Goal: Information Seeking & Learning: Learn about a topic

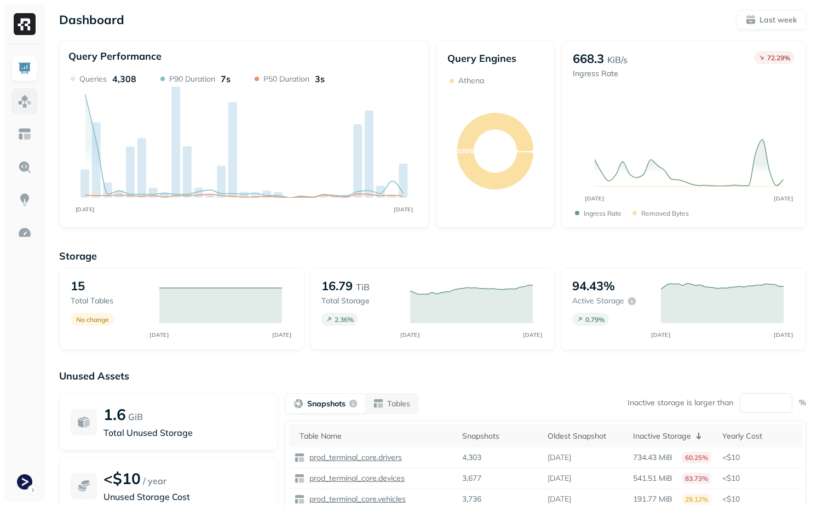
click at [23, 103] on img at bounding box center [25, 101] width 14 height 14
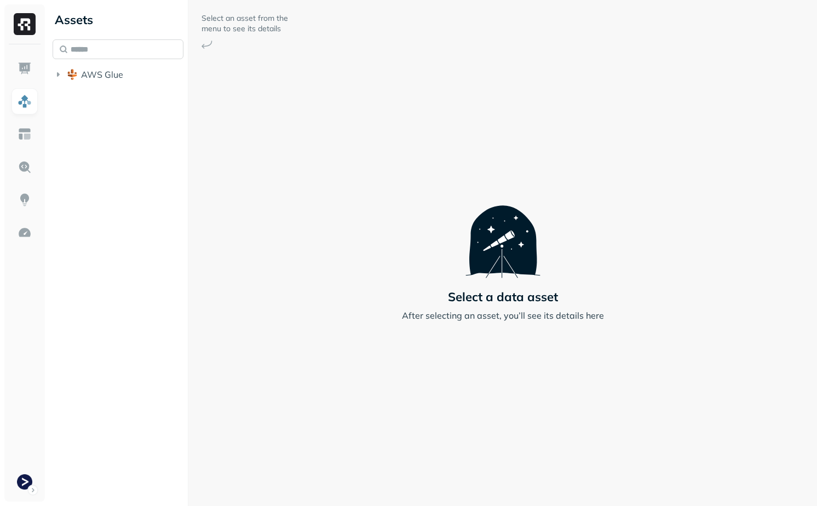
click at [103, 44] on input "text" at bounding box center [118, 49] width 131 height 20
type input "**********"
click at [117, 142] on span "vehicle_locat" at bounding box center [131, 136] width 53 height 11
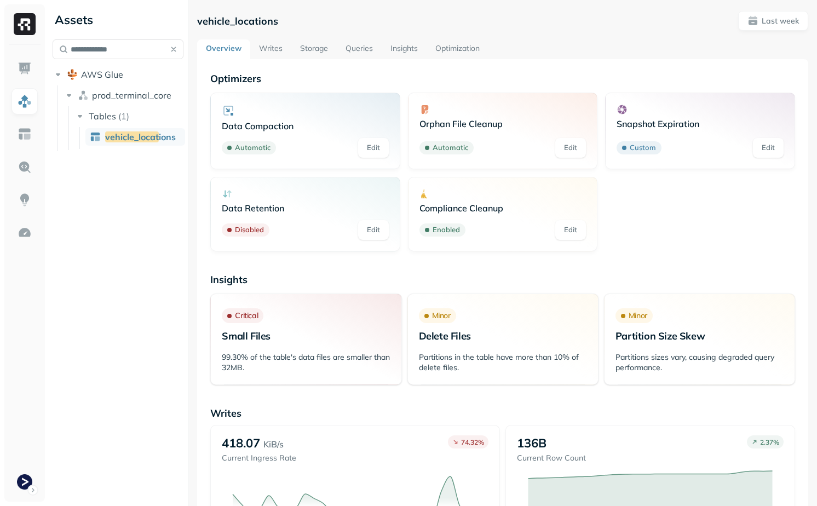
click at [325, 47] on link "Storage" at bounding box center [313, 49] width 45 height 20
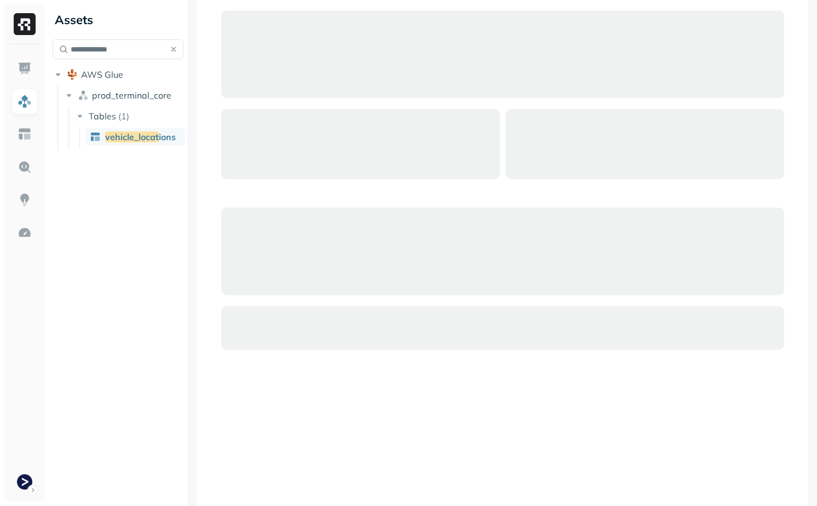
scroll to position [79, 0]
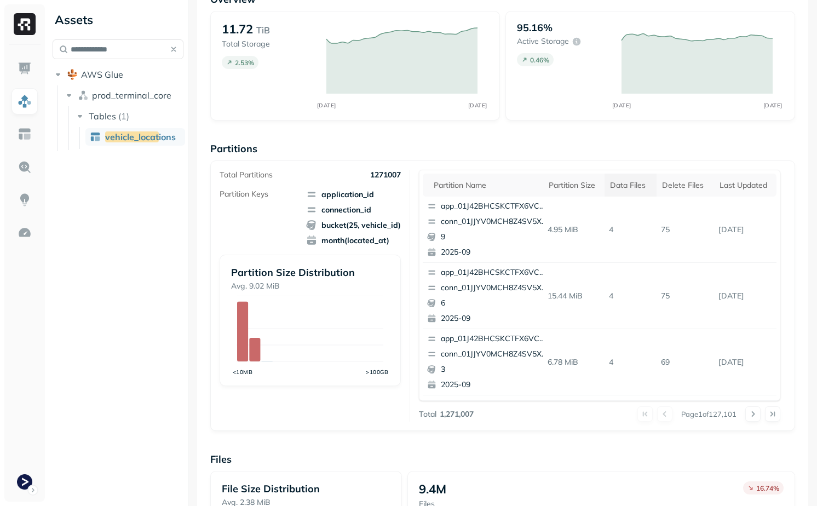
click at [628, 183] on div "Data Files" at bounding box center [630, 185] width 41 height 10
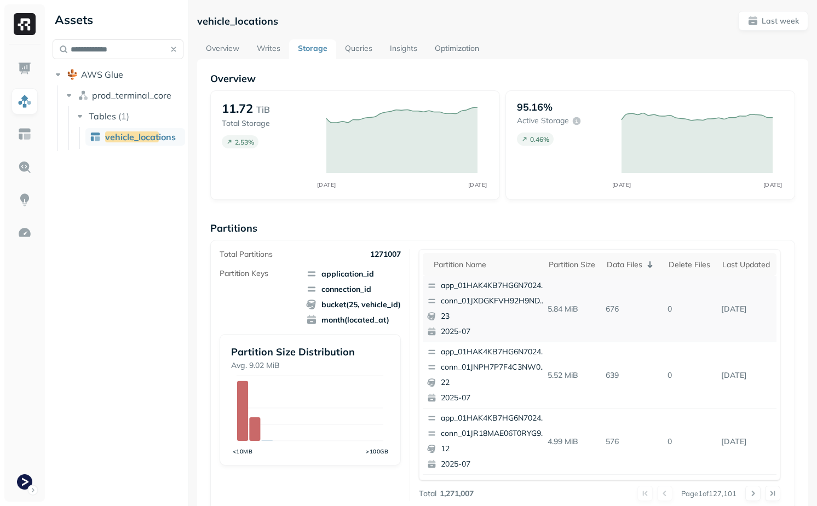
click at [612, 308] on p "676" at bounding box center [632, 309] width 62 height 19
click at [649, 317] on p "676" at bounding box center [632, 309] width 62 height 19
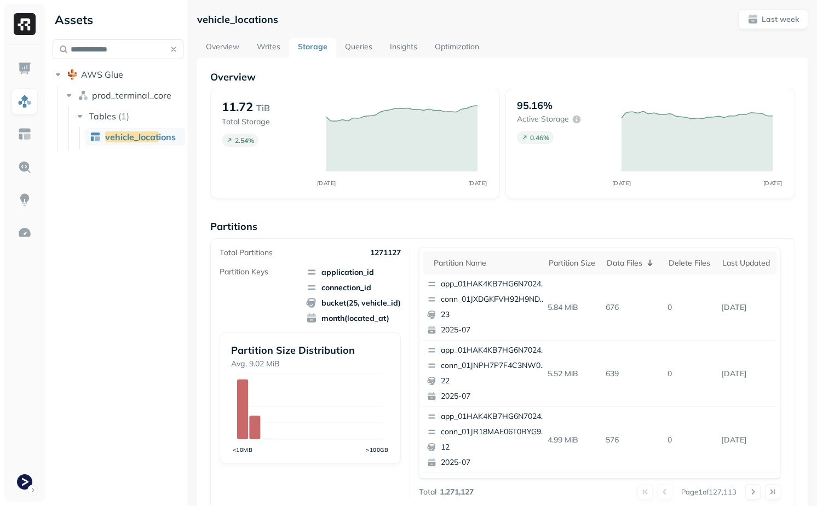
click at [457, 42] on link "Optimization" at bounding box center [457, 48] width 62 height 20
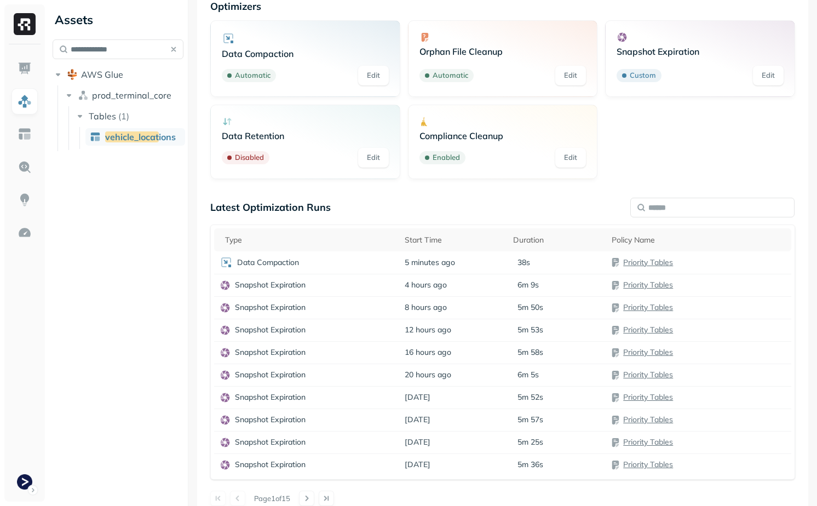
scroll to position [85, 0]
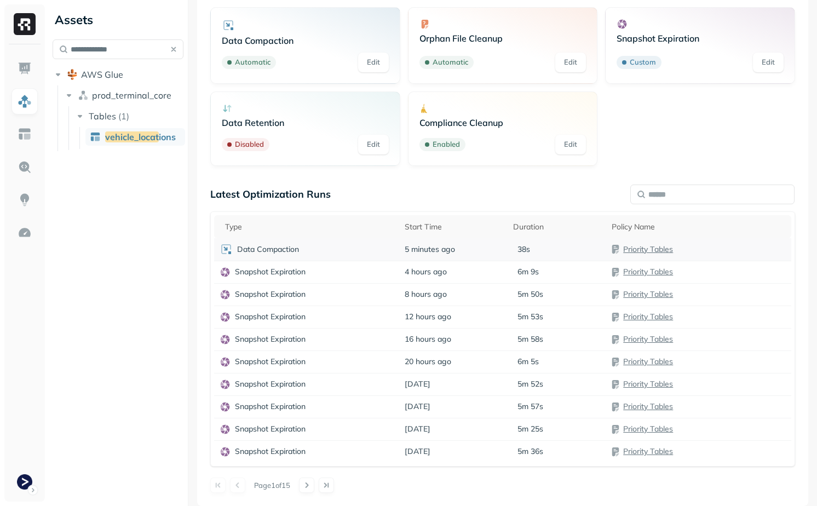
click at [353, 250] on div "Data Compaction" at bounding box center [307, 249] width 174 height 13
click at [412, 248] on span "5 minutes ago" at bounding box center [430, 249] width 50 height 10
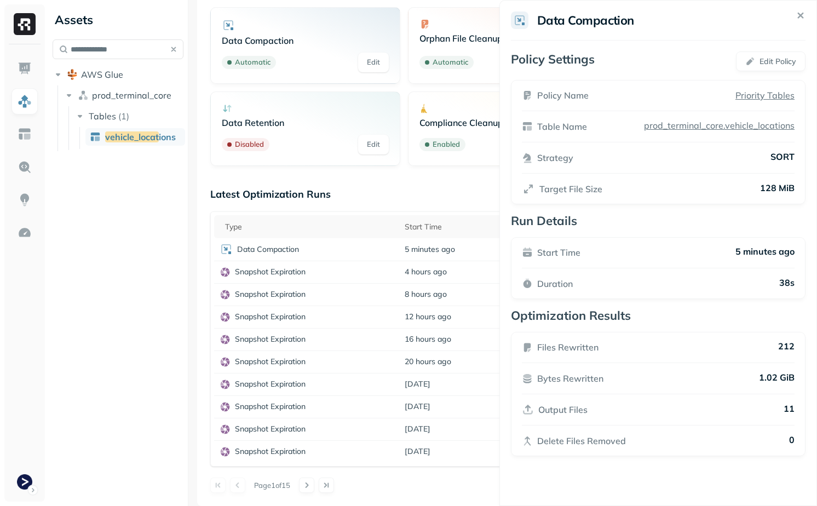
click at [380, 188] on html "**********" at bounding box center [408, 253] width 817 height 506
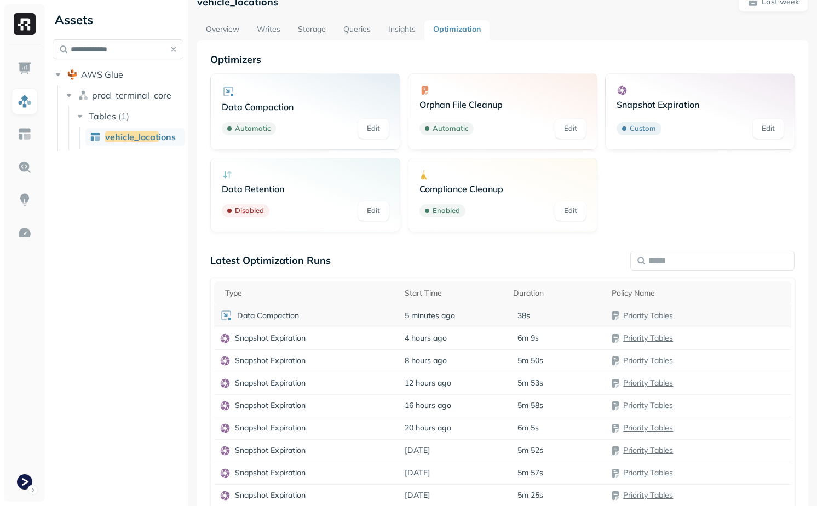
scroll to position [0, 0]
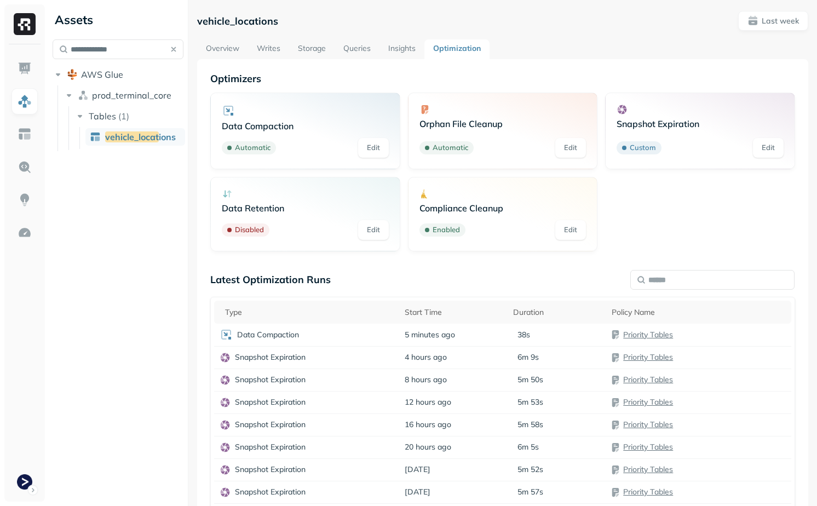
click at [269, 47] on link "Writes" at bounding box center [268, 49] width 41 height 20
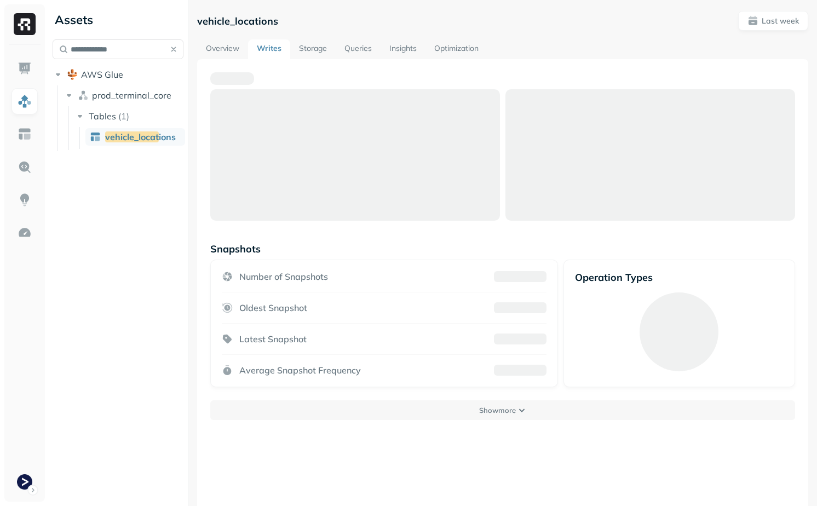
scroll to position [59, 0]
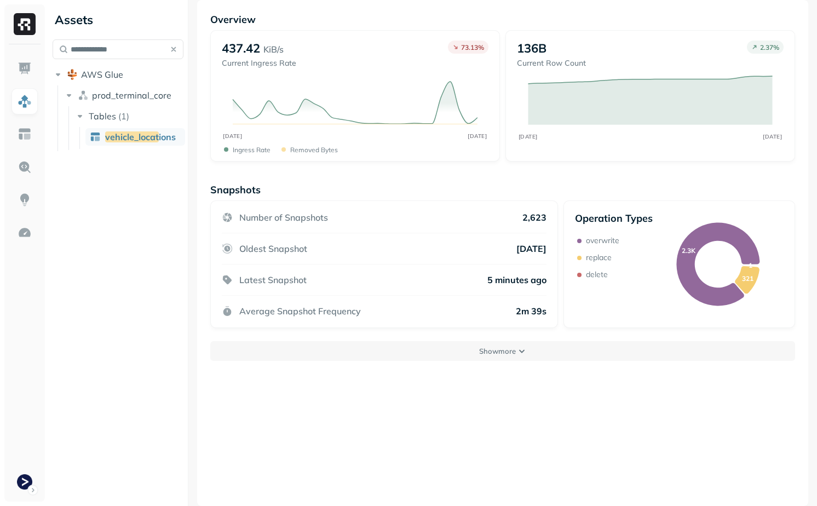
click at [348, 361] on div "Overview 437.42 KiB/s Current Ingress Rate 73.13 % SEP 16 SEP 23 Ingress Rate R…" at bounding box center [502, 253] width 611 height 506
click at [348, 358] on button "Show more" at bounding box center [502, 351] width 585 height 20
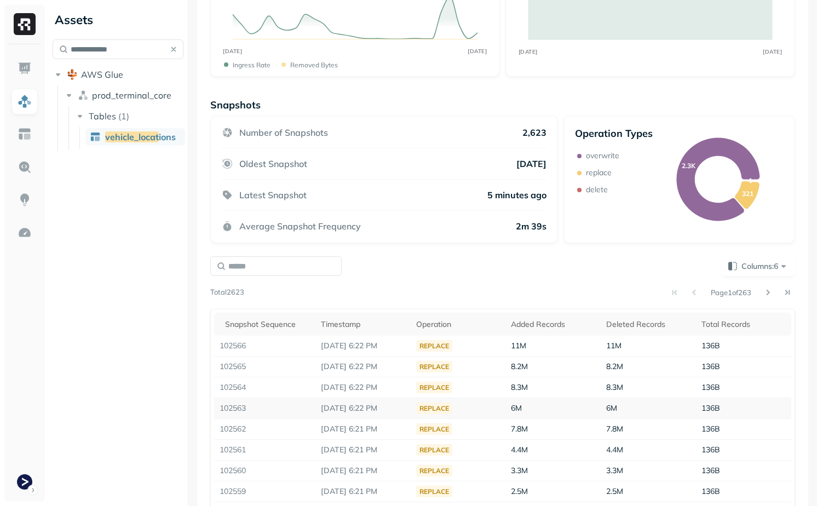
scroll to position [226, 0]
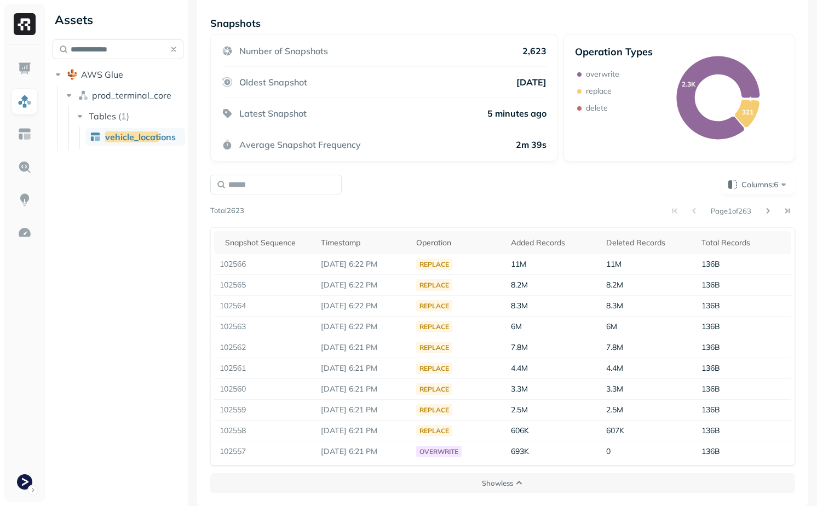
click at [755, 173] on div "Columns: 6 Page 1 of 263 Total 2623 Snapshot Sequence Timestamp Operation Added…" at bounding box center [502, 319] width 589 height 295
click at [755, 177] on button "Columns: 6" at bounding box center [758, 185] width 74 height 20
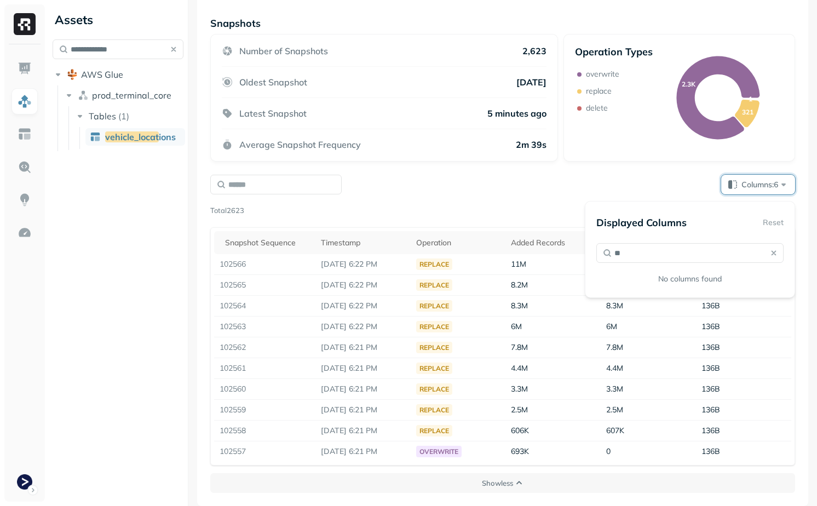
type input "*"
type input "*****"
click at [690, 324] on div "Chang ed Partition Count" at bounding box center [689, 316] width 187 height 15
click at [691, 319] on span "ed Partition Count" at bounding box center [728, 315] width 74 height 11
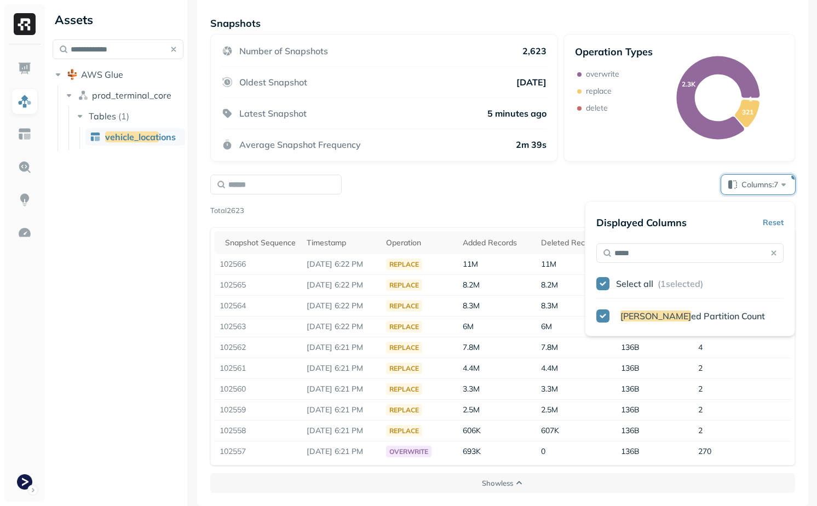
click at [453, 176] on div "Columns: 7" at bounding box center [502, 185] width 585 height 20
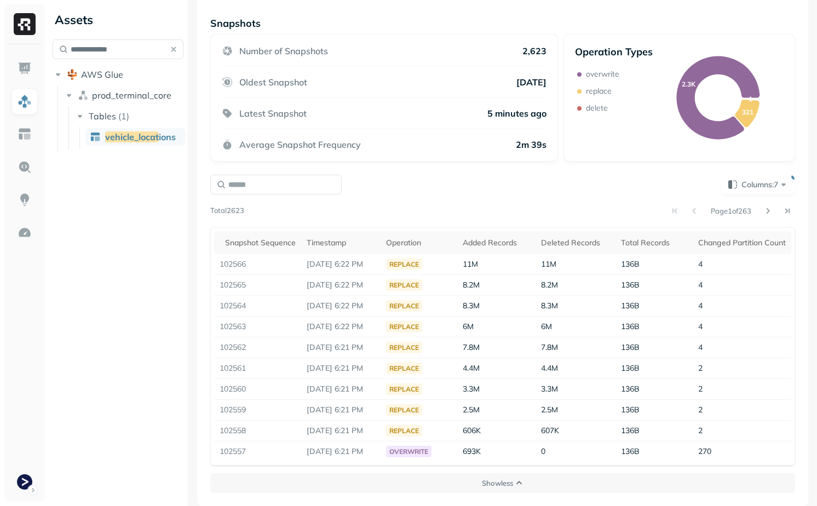
click at [424, 209] on div "Page 1 of 263" at bounding box center [519, 210] width 551 height 15
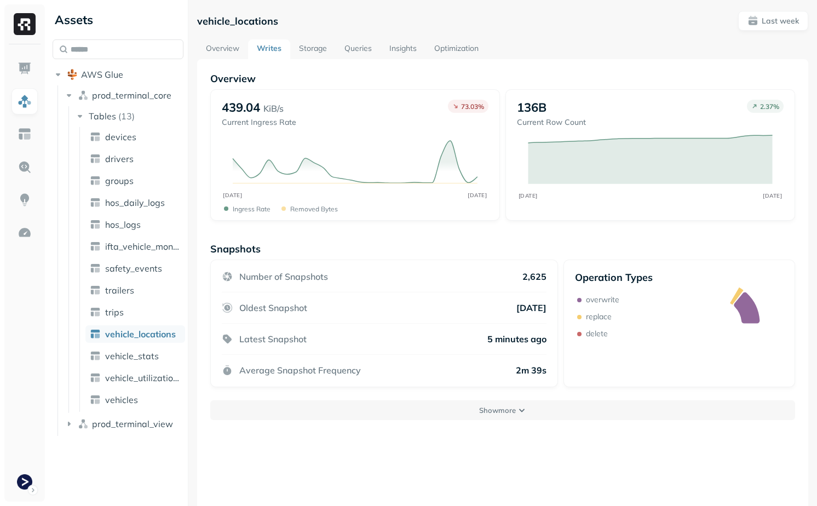
click at [465, 396] on div "Snapshots Number of Snapshots 2,625 Oldest Snapshot [DATE] Latest Snapshot 5 mi…" at bounding box center [502, 331] width 585 height 177
click at [465, 404] on button "Show more" at bounding box center [502, 410] width 585 height 20
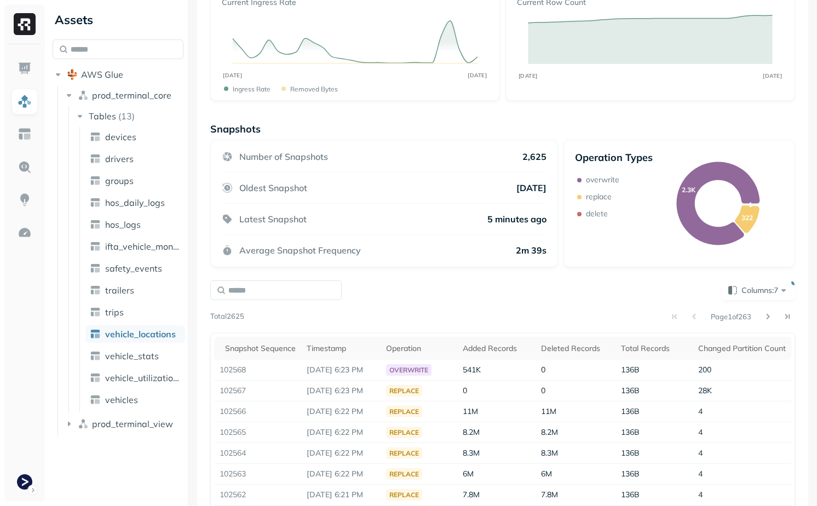
scroll to position [125, 0]
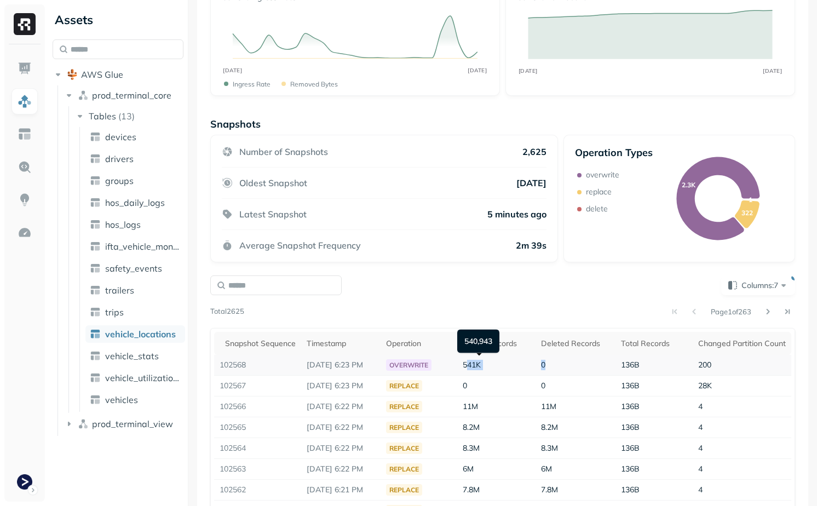
drag, startPoint x: 475, startPoint y: 364, endPoint x: 619, endPoint y: 363, distance: 144.6
click at [619, 364] on tr "102568 [DATE] 6:23 PM overwrite 541K 0 136B 200" at bounding box center [502, 365] width 577 height 21
click at [619, 363] on td "136B" at bounding box center [653, 365] width 77 height 21
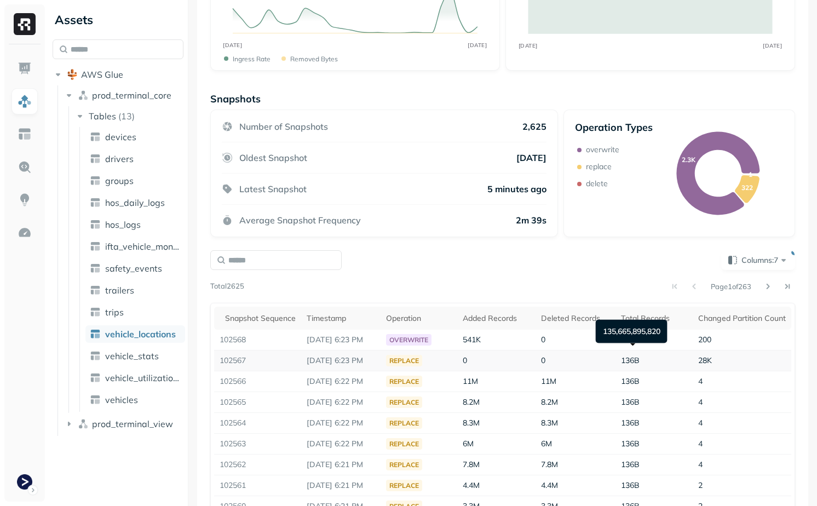
scroll to position [156, 0]
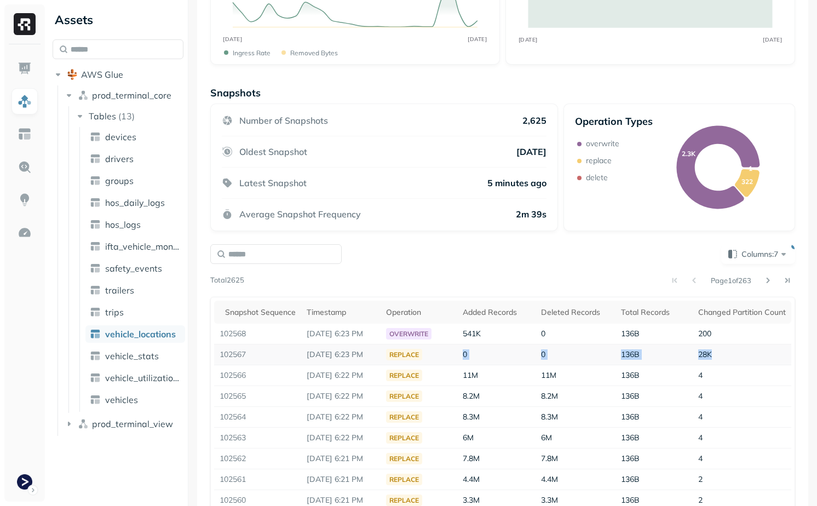
drag, startPoint x: 459, startPoint y: 358, endPoint x: 779, endPoint y: 354, distance: 319.3
click at [779, 355] on tr "102567 [DATE] 6:23 PM replace 0 0 136B 28K" at bounding box center [502, 354] width 577 height 21
click at [779, 354] on td "28K" at bounding box center [742, 354] width 99 height 21
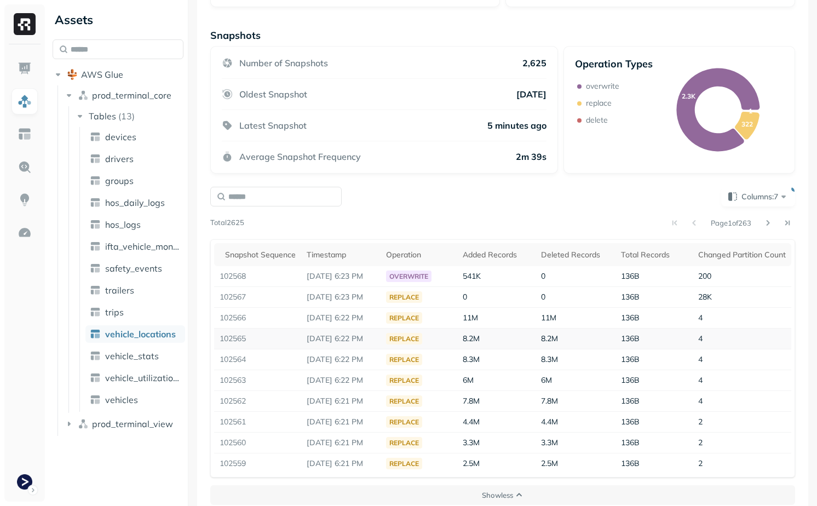
scroll to position [226, 0]
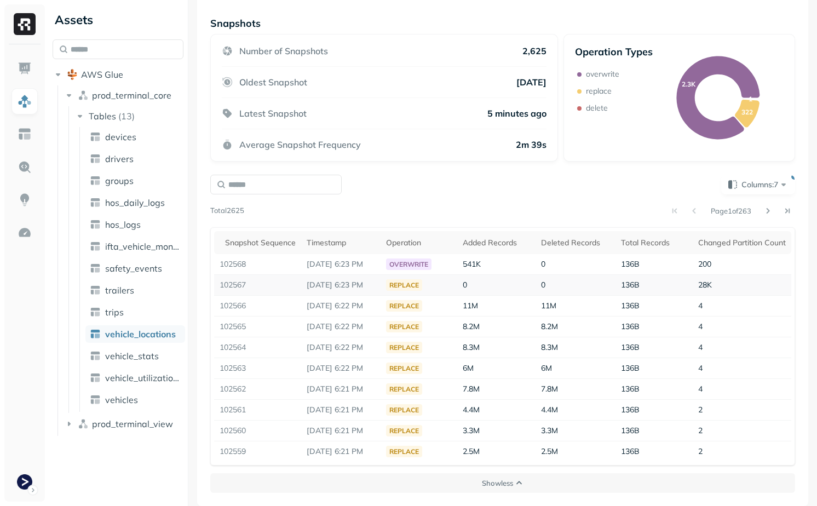
click at [704, 287] on span "28K" at bounding box center [705, 285] width 14 height 10
click at [730, 291] on td "28K" at bounding box center [742, 285] width 99 height 21
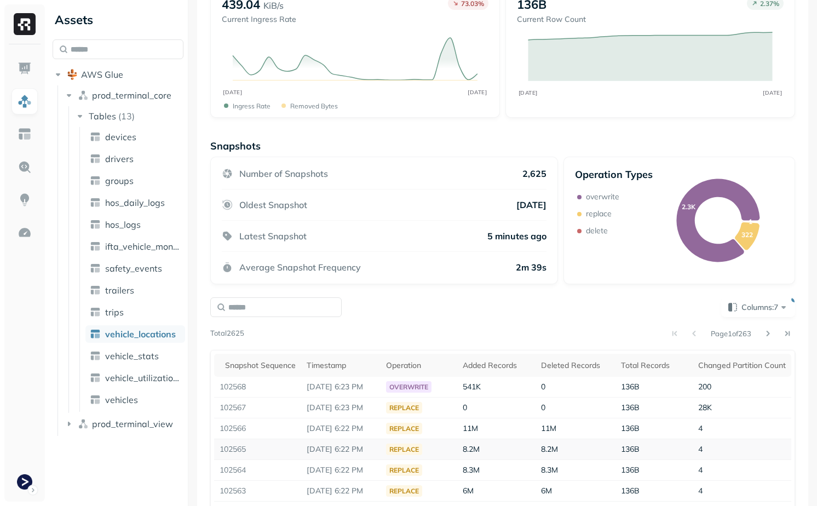
scroll to position [0, 0]
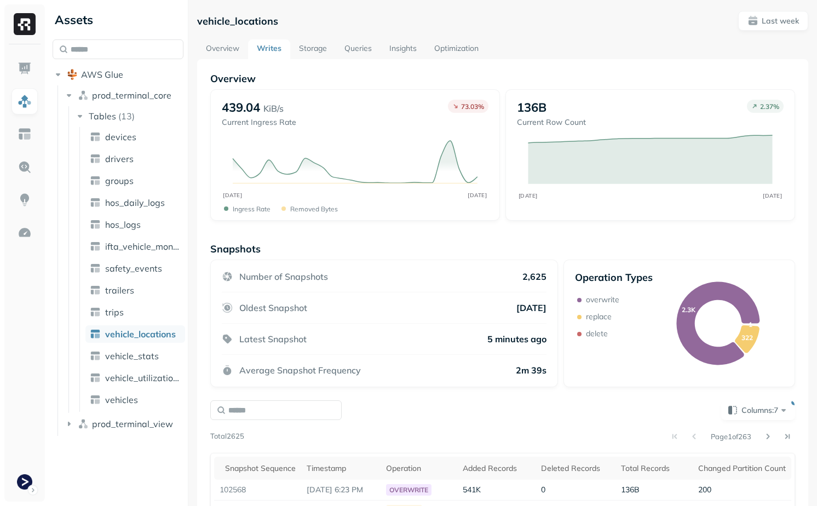
click at [315, 49] on link "Storage" at bounding box center [312, 49] width 45 height 20
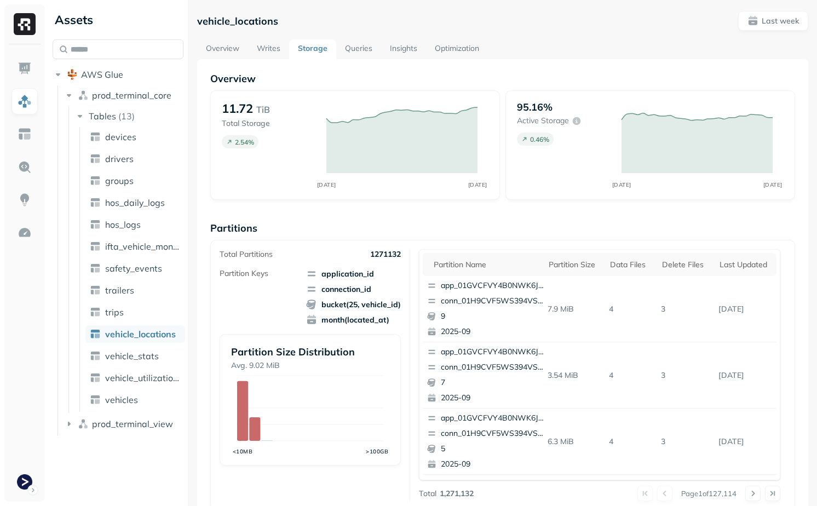
click at [456, 60] on div "Overview 11.72 TiB Total Storage 2.54 % SEP [DATE] 95.16% Active storage 0.46 %…" at bounding box center [502, 448] width 611 height 778
click at [456, 42] on link "Optimization" at bounding box center [457, 49] width 62 height 20
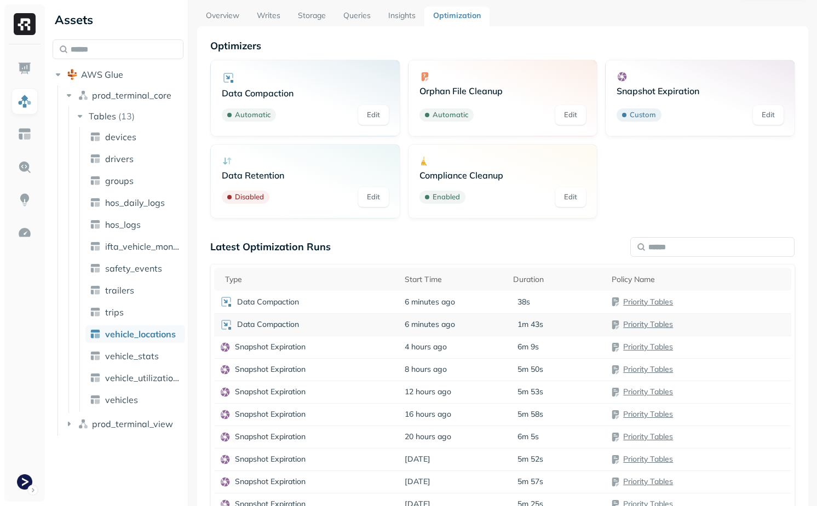
scroll to position [36, 0]
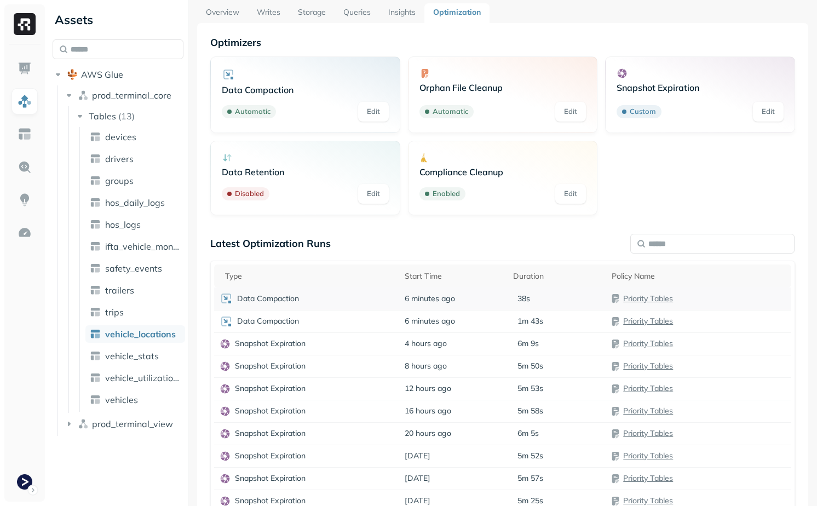
click at [341, 298] on div "Data Compaction" at bounding box center [307, 298] width 174 height 13
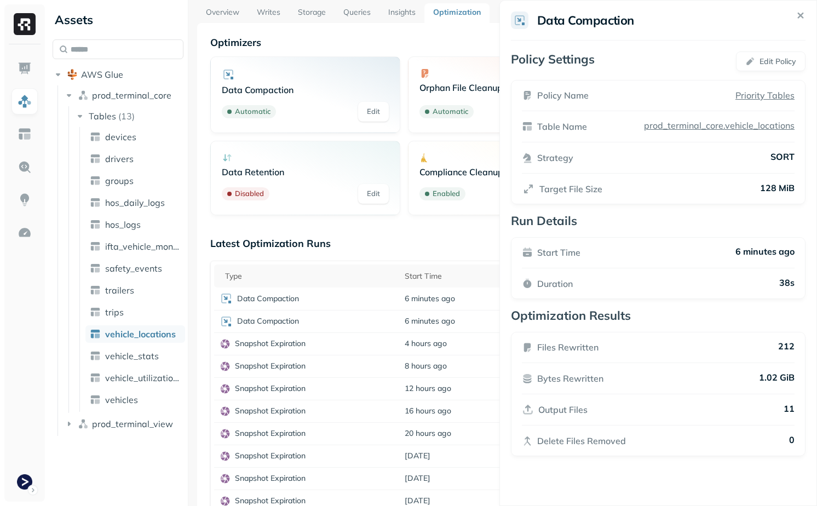
click at [330, 303] on html "Assets AWS Glue prod_terminal_core Tables ( 13 ) devices drivers groups hos_dai…" at bounding box center [408, 253] width 817 height 506
click at [330, 320] on div "Data Compaction" at bounding box center [307, 321] width 174 height 13
click at [358, 222] on div "Optimizers Data Compaction Automatic Edit Orphan File Cleanup Automatic Edit Sn…" at bounding box center [502, 289] width 585 height 506
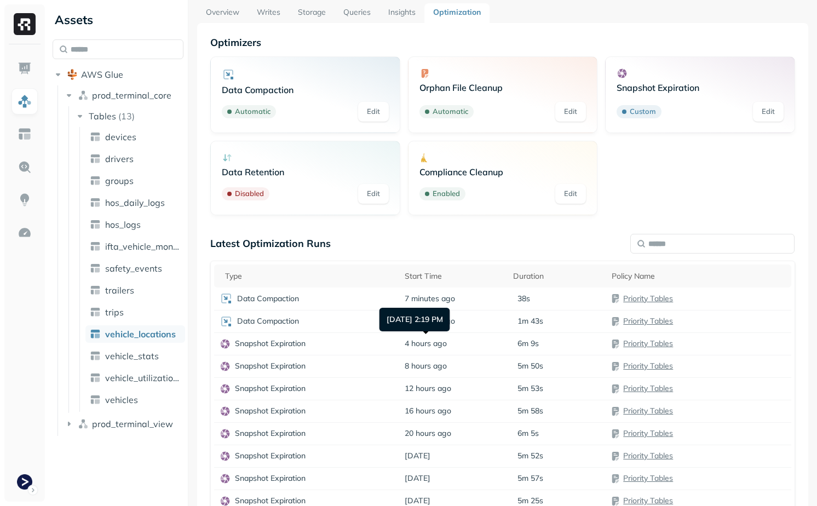
click at [418, 312] on div "[DATE] 2:19 PM [DATE] 2:19 PM" at bounding box center [414, 320] width 71 height 24
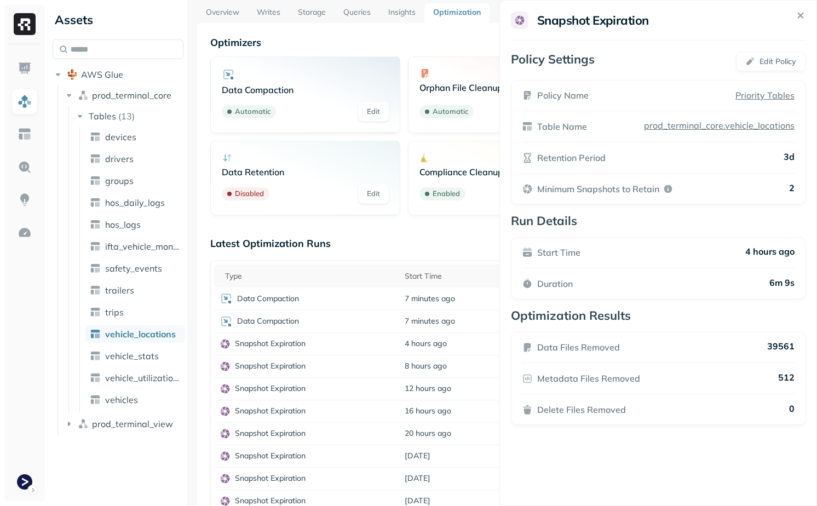
click at [363, 298] on html "Assets AWS Glue prod_terminal_core Tables ( 13 ) devices drivers groups hos_dai…" at bounding box center [408, 253] width 817 height 506
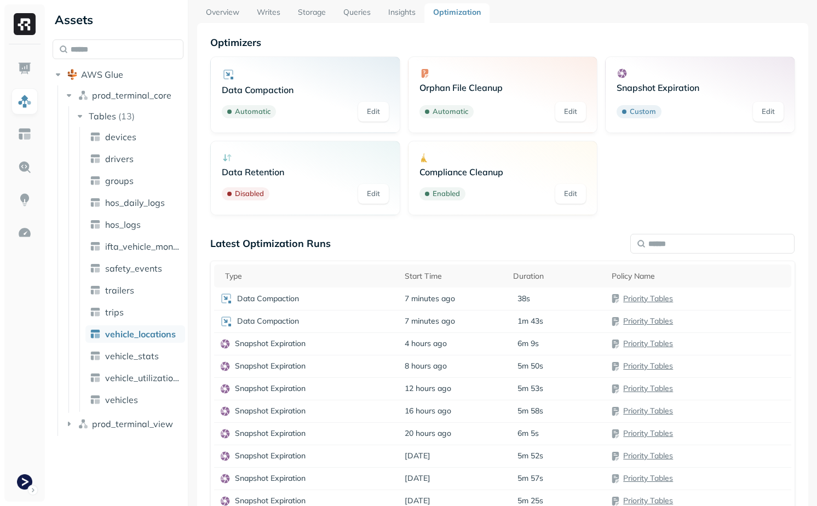
scroll to position [0, 0]
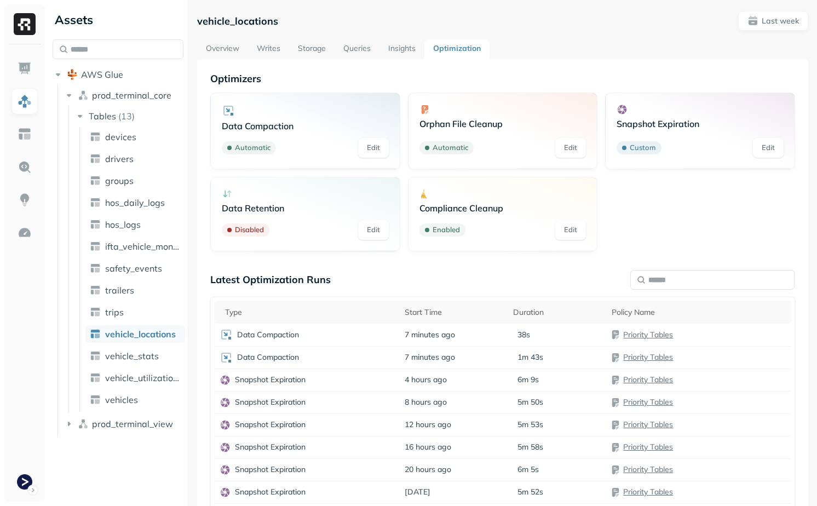
click at [223, 19] on p "vehicle_locations" at bounding box center [237, 21] width 81 height 13
copy p "vehicle_locations"
click at [290, 74] on p "Optimizers" at bounding box center [502, 78] width 585 height 13
click at [140, 351] on span "vehicle_stats" at bounding box center [132, 355] width 54 height 11
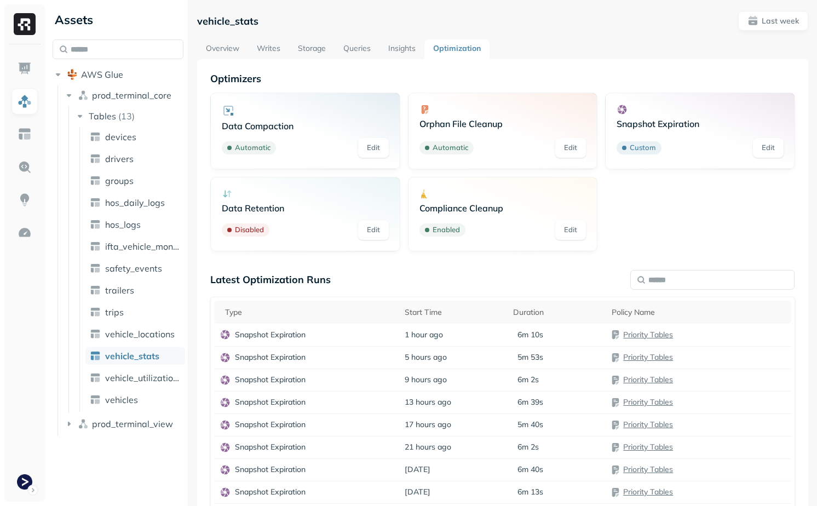
click at [143, 364] on link "vehicle_stats" at bounding box center [135, 356] width 100 height 18
click at [143, 377] on span "vehicle_utilization_day" at bounding box center [143, 377] width 76 height 11
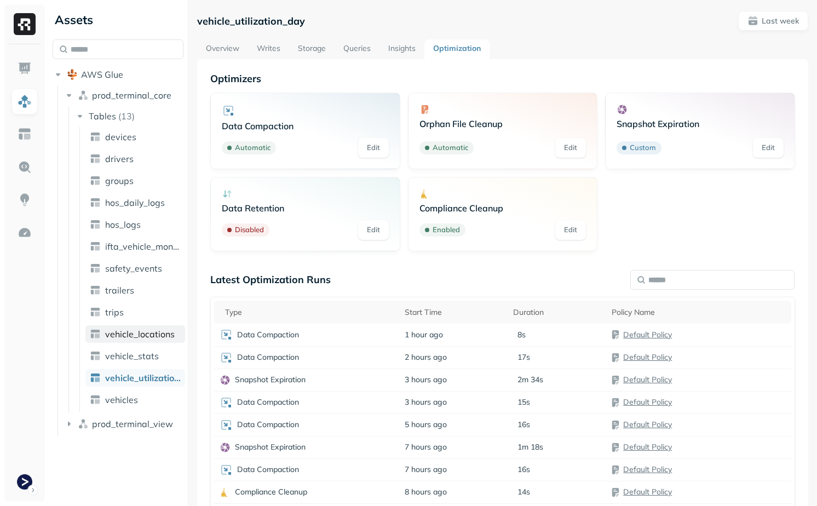
click at [146, 338] on span "vehicle_locations" at bounding box center [140, 334] width 70 height 11
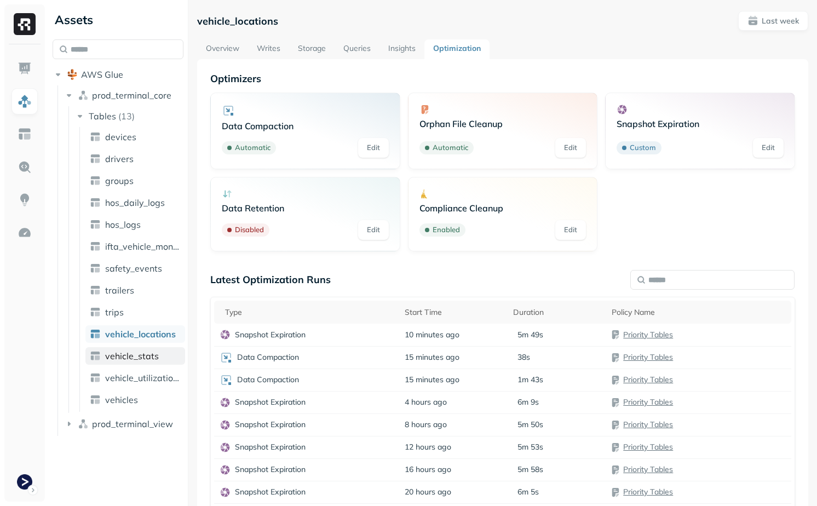
click at [154, 361] on link "vehicle_stats" at bounding box center [135, 356] width 100 height 18
click at [138, 326] on link "vehicle_locations" at bounding box center [135, 334] width 100 height 18
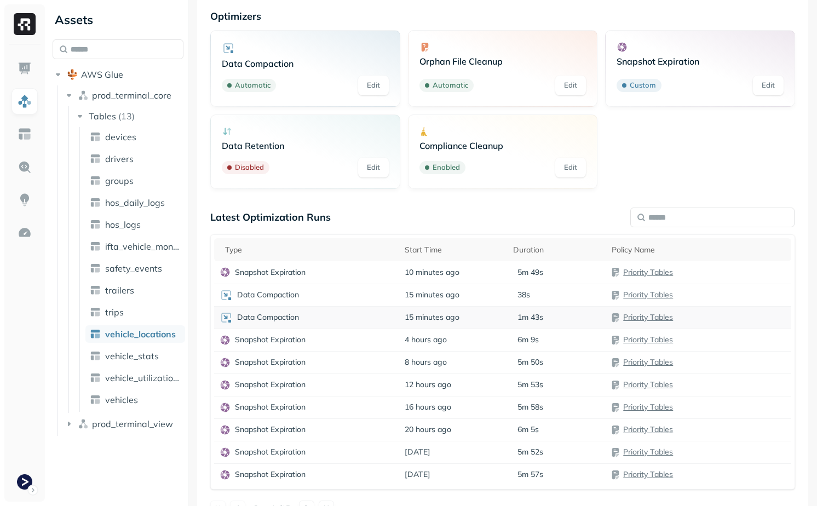
scroll to position [63, 0]
click at [128, 356] on span "vehicle_stats" at bounding box center [132, 355] width 54 height 11
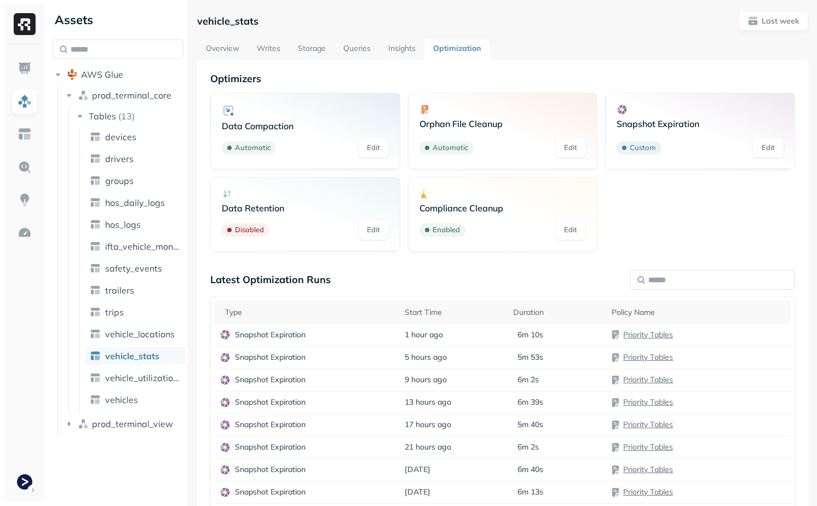
click at [310, 43] on link "Storage" at bounding box center [311, 49] width 45 height 20
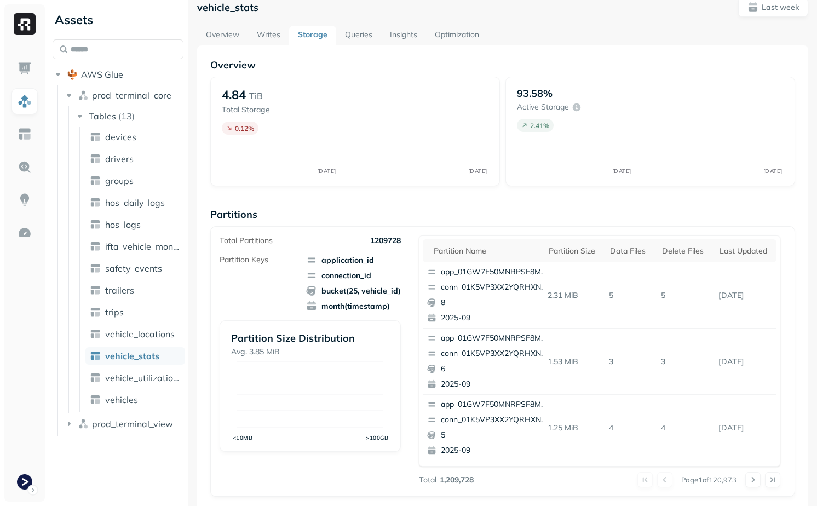
scroll to position [17, 0]
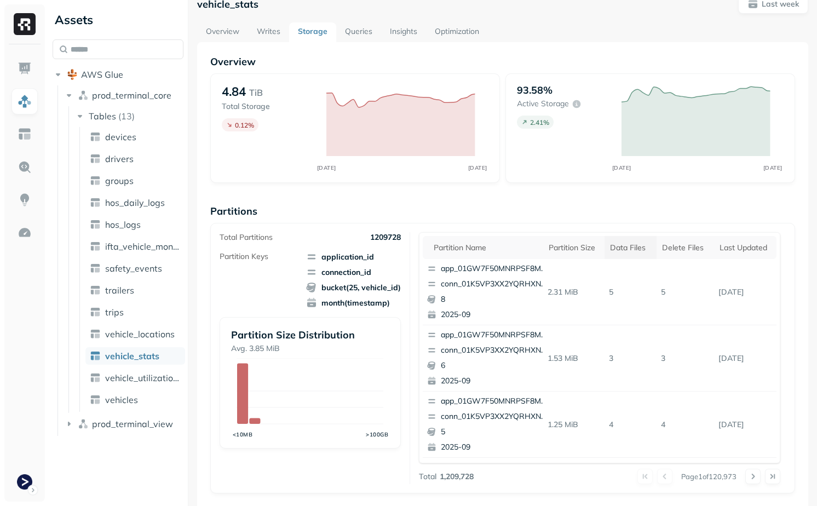
click at [632, 245] on div "Data Files" at bounding box center [630, 248] width 41 height 10
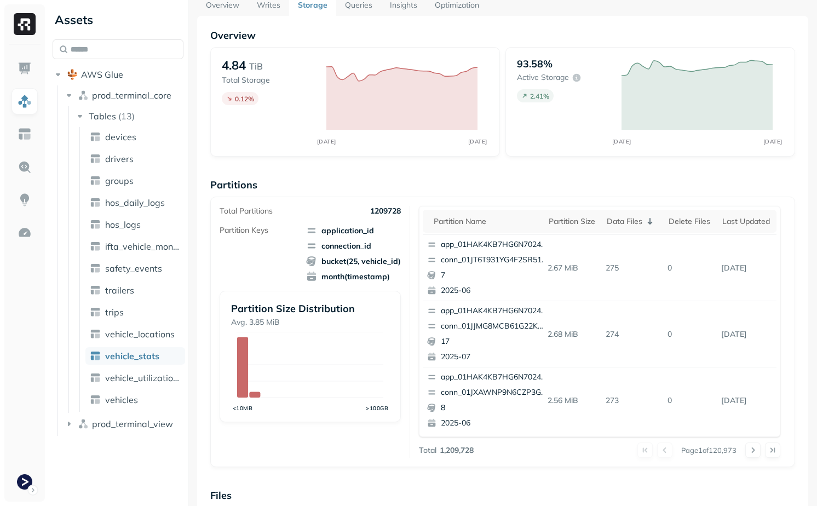
scroll to position [44, 0]
click at [758, 448] on button at bounding box center [752, 449] width 15 height 15
click at [755, 453] on button at bounding box center [752, 449] width 15 height 15
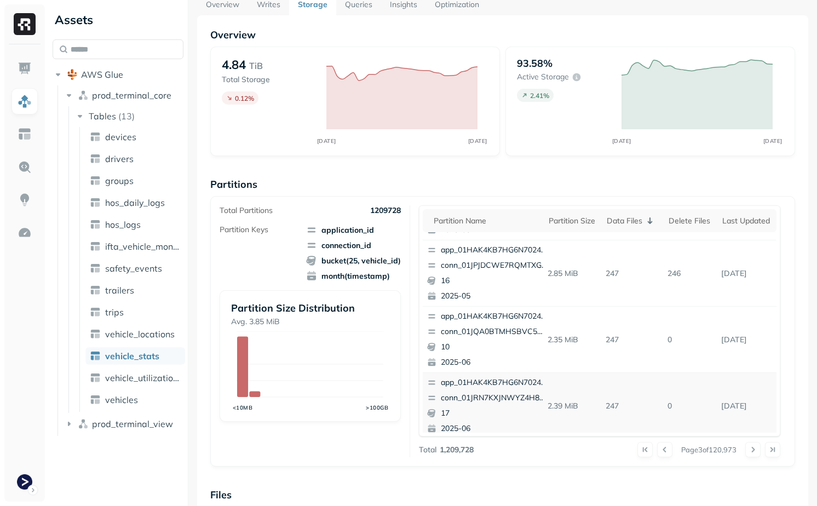
scroll to position [462, 0]
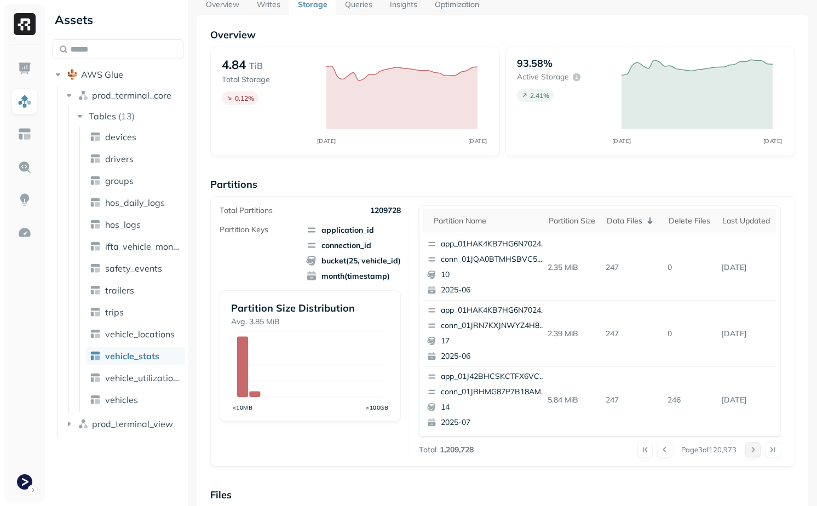
click at [751, 444] on button at bounding box center [752, 449] width 15 height 15
click at [752, 447] on button at bounding box center [752, 449] width 15 height 15
click at [751, 454] on button at bounding box center [752, 449] width 15 height 15
click at [754, 446] on button at bounding box center [752, 449] width 15 height 15
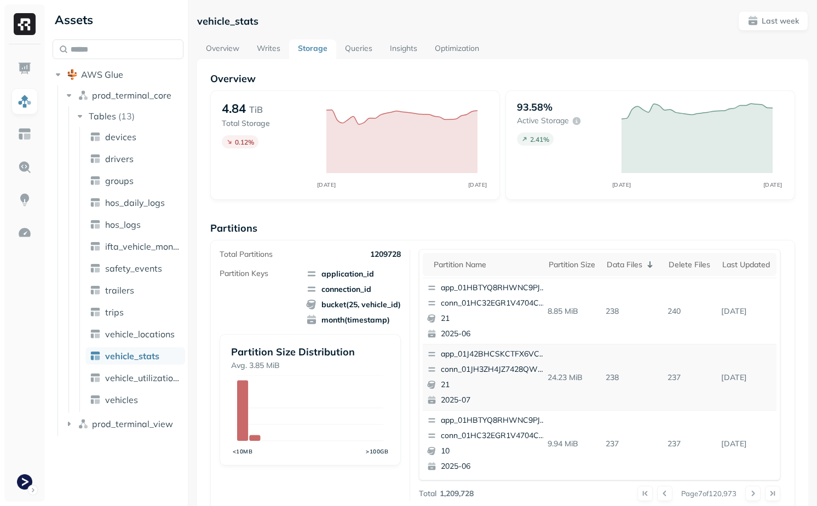
scroll to position [24, 0]
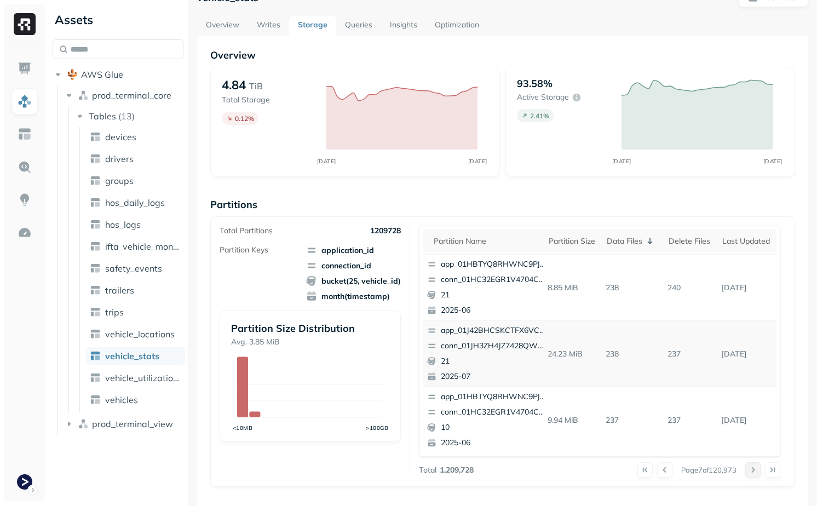
click at [753, 473] on button at bounding box center [752, 469] width 15 height 15
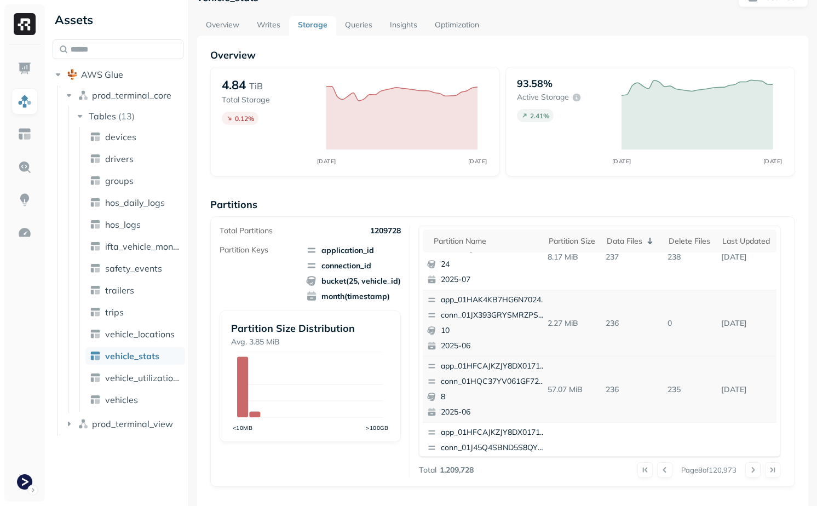
scroll to position [462, 0]
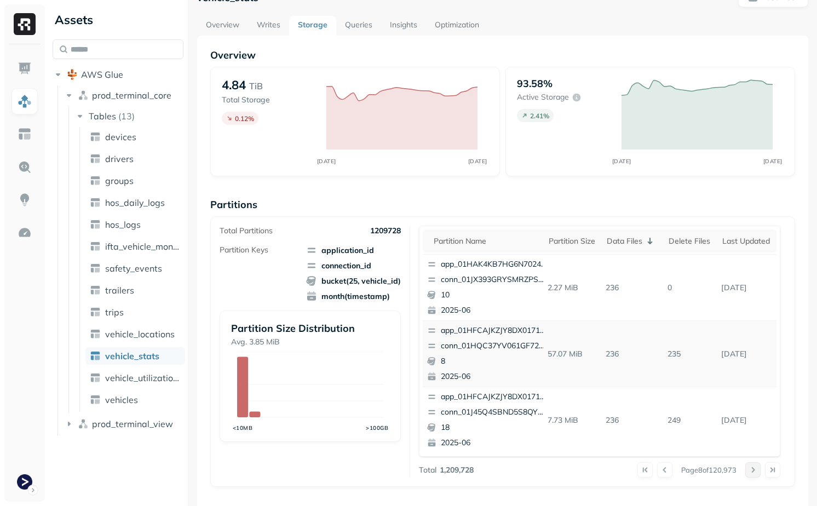
click at [753, 472] on button at bounding box center [752, 469] width 15 height 15
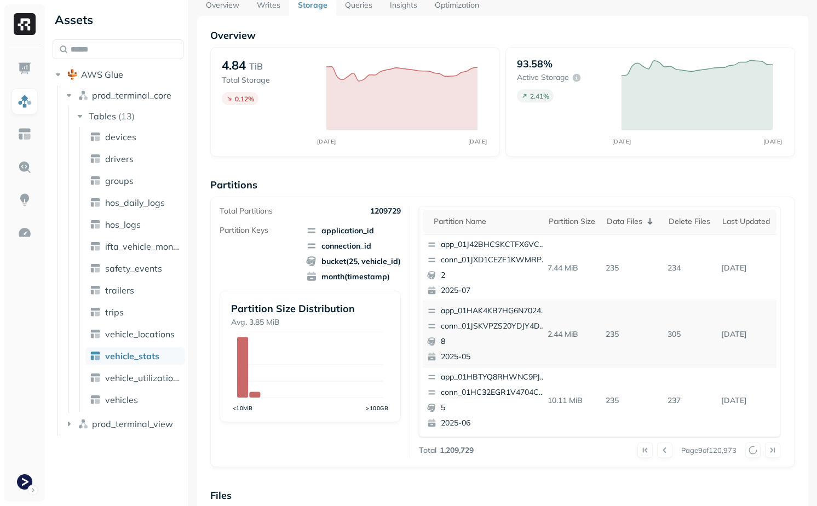
scroll to position [0, 0]
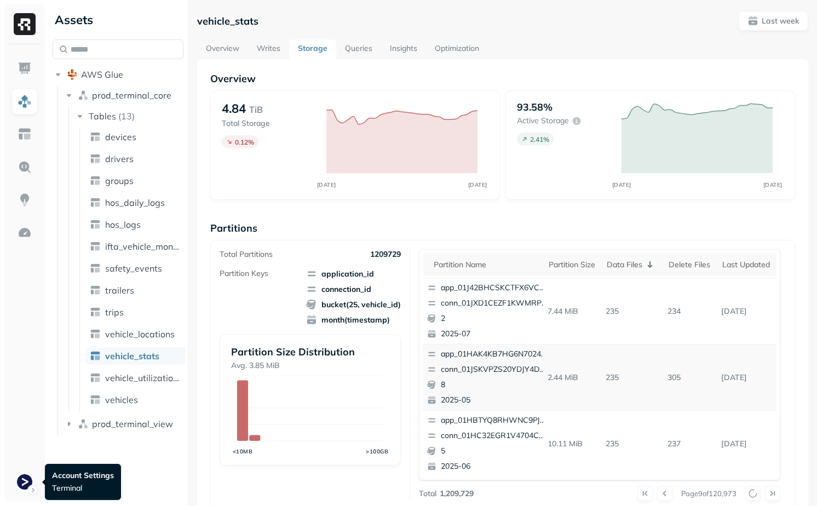
click at [37, 469] on div at bounding box center [24, 482] width 26 height 26
click at [36, 481] on html "Assets AWS Glue prod_terminal_core Tables ( 13 ) devices drivers groups hos_dai…" at bounding box center [408, 253] width 817 height 506
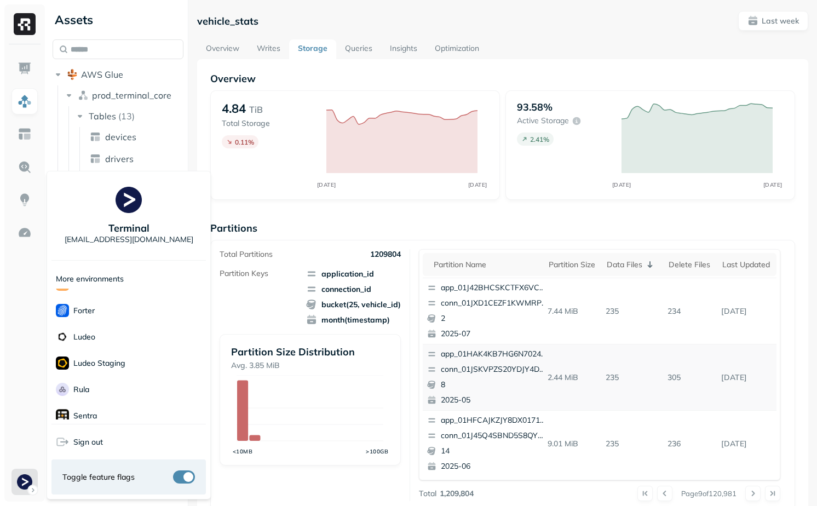
scroll to position [247, 0]
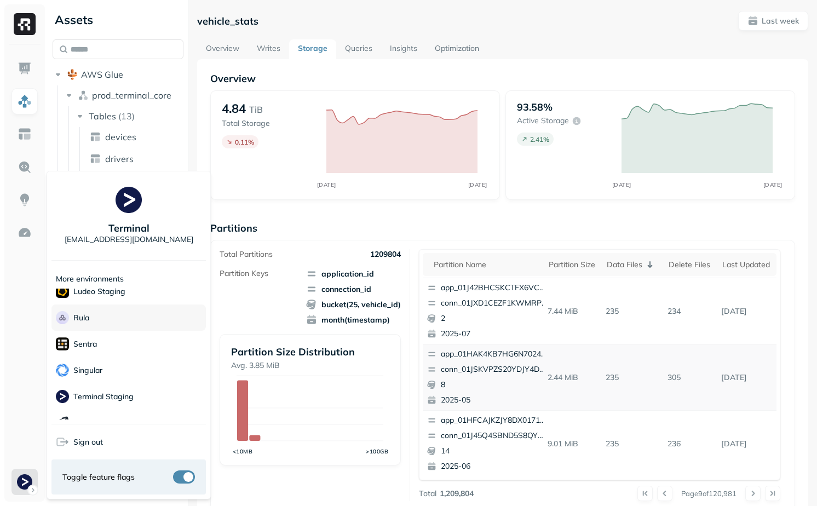
click at [123, 320] on div "Rula" at bounding box center [128, 317] width 154 height 26
click at [273, 325] on html "Assets AWS Glue prod_terminal_core Tables ( 13 ) devices drivers groups hos_dai…" at bounding box center [408, 253] width 817 height 506
